Goal: Information Seeking & Learning: Learn about a topic

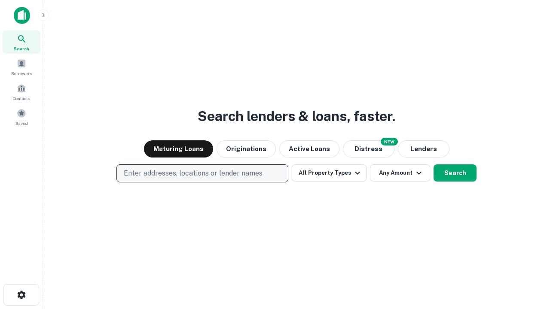
click at [202, 173] on p "Enter addresses, locations or lender names" at bounding box center [193, 173] width 139 height 10
type input "**********"
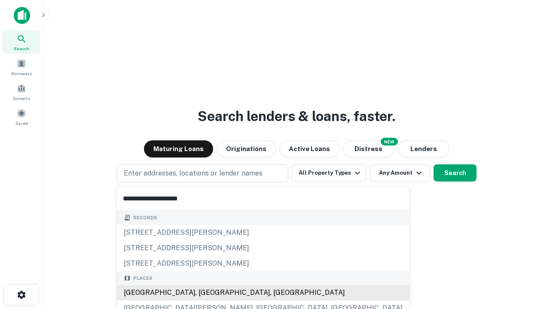
click at [205, 293] on div "Santa Monica, CA, USA" at bounding box center [263, 292] width 292 height 15
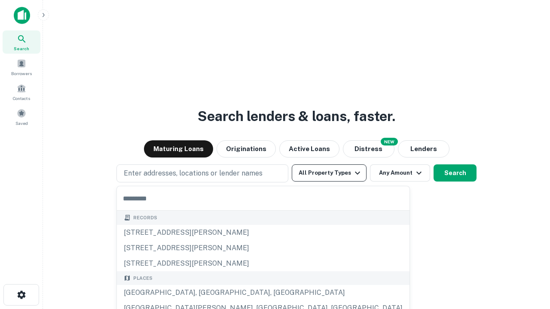
click at [329, 173] on button "All Property Types" at bounding box center [329, 172] width 75 height 17
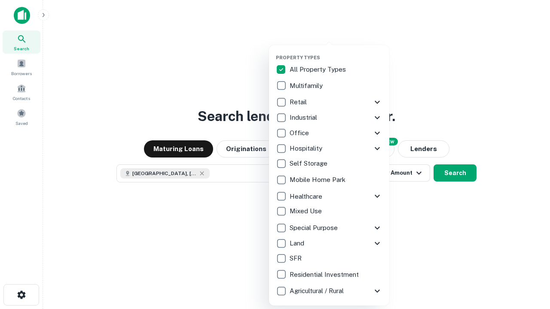
click at [336, 52] on button "button" at bounding box center [336, 52] width 120 height 0
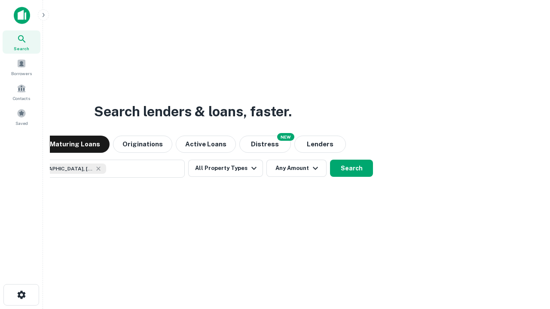
scroll to position [14, 0]
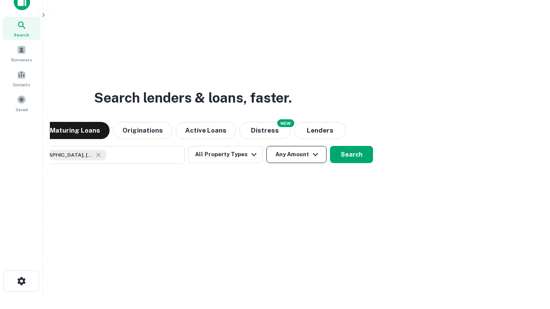
click at [266, 146] on button "Any Amount" at bounding box center [296, 154] width 60 height 17
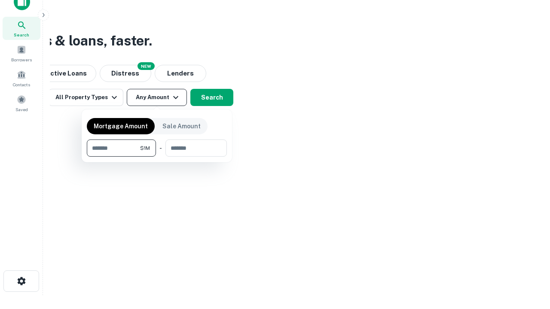
type input "*******"
click at [157, 157] on button "button" at bounding box center [157, 157] width 140 height 0
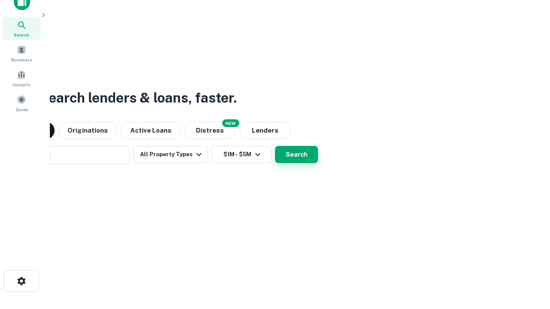
click at [275, 146] on button "Search" at bounding box center [296, 154] width 43 height 17
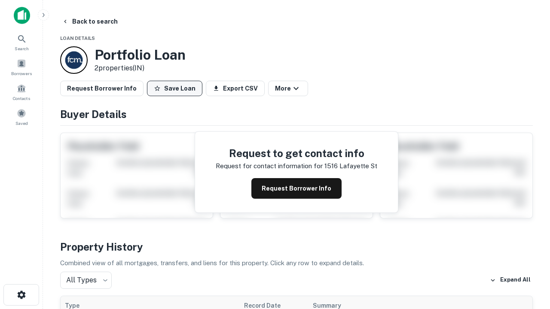
click at [174, 88] on button "Save Loan" at bounding box center [174, 88] width 55 height 15
click at [176, 88] on button "Save Loan" at bounding box center [174, 88] width 55 height 15
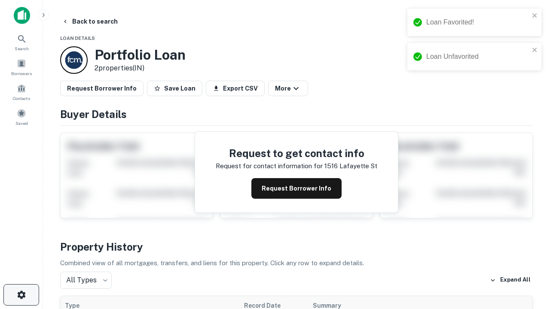
click at [21, 295] on icon "button" at bounding box center [21, 295] width 10 height 10
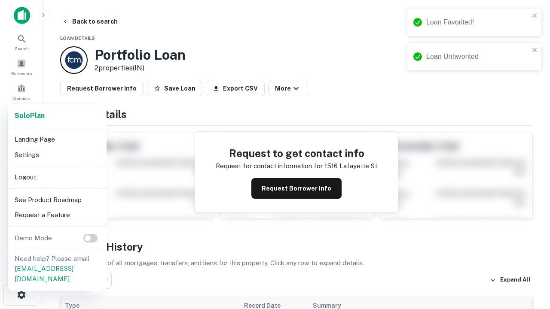
click at [57, 177] on li "Logout" at bounding box center [57, 177] width 92 height 15
